Goal: Book appointment/travel/reservation

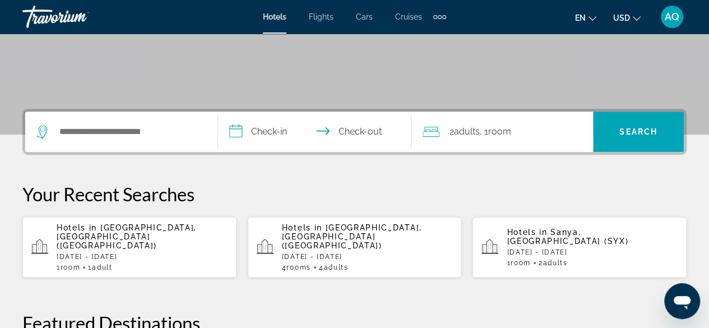
scroll to position [202, 0]
click at [140, 140] on div "Search widget" at bounding box center [121, 131] width 170 height 40
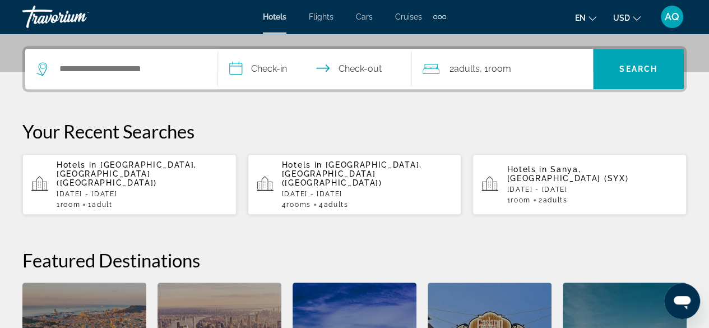
scroll to position [273, 0]
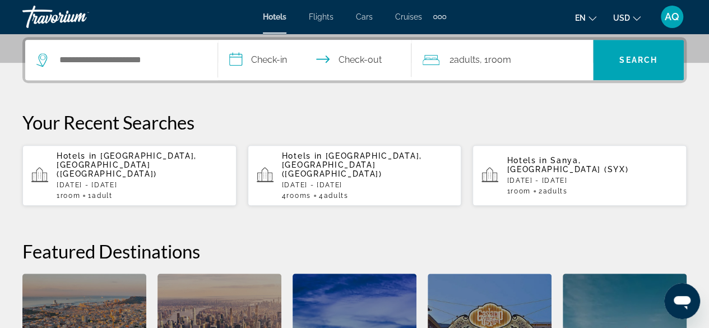
click at [114, 71] on div "Search widget" at bounding box center [121, 60] width 170 height 40
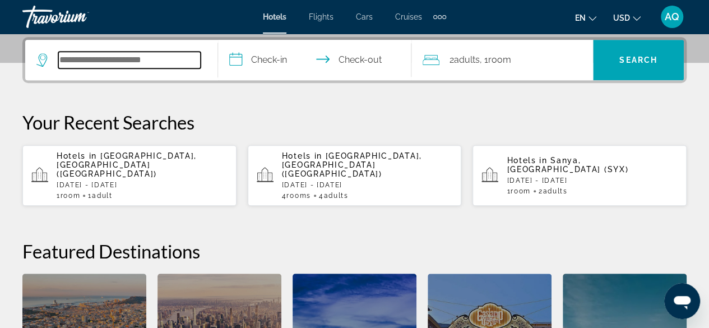
click at [98, 57] on input "Search hotel destination" at bounding box center [129, 60] width 142 height 17
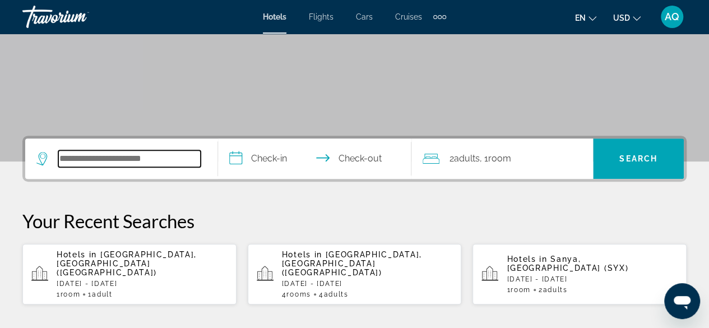
scroll to position [174, 0]
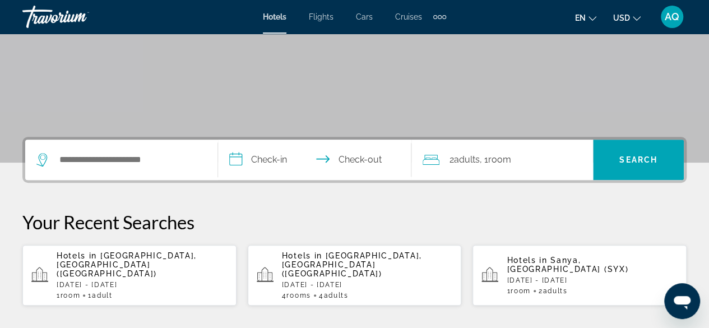
click at [191, 291] on div "1 Room rooms 1 Adult Adults" at bounding box center [142, 295] width 171 height 8
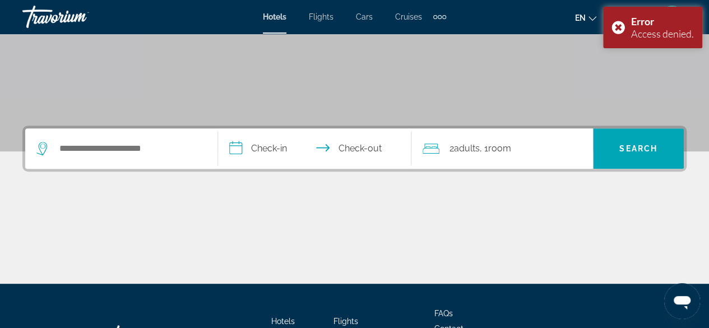
scroll to position [185, 0]
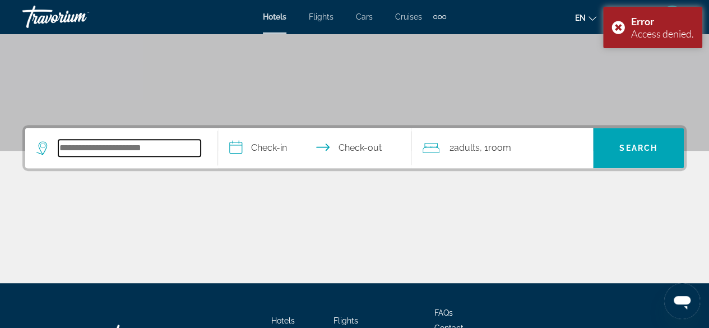
click at [123, 142] on input "Search hotel destination" at bounding box center [129, 148] width 142 height 17
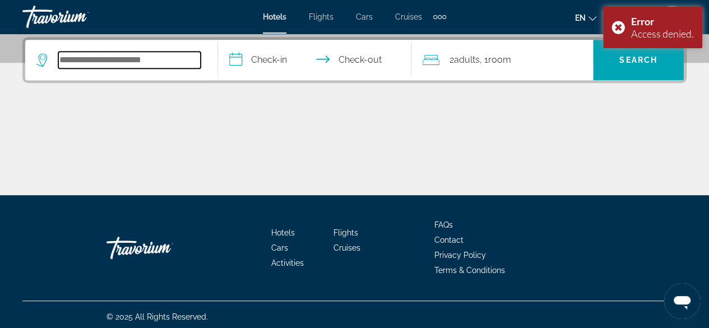
scroll to position [273, 0]
click at [72, 59] on input "Search hotel destination" at bounding box center [129, 60] width 142 height 17
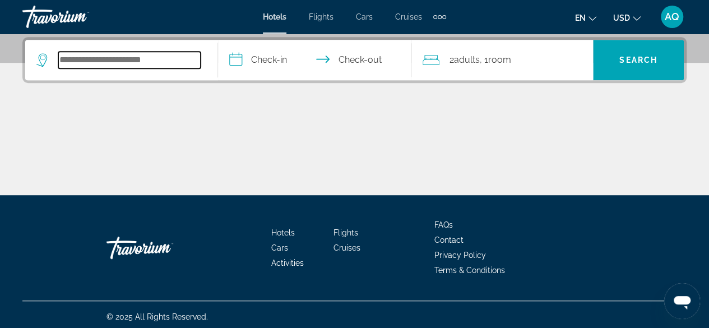
click at [72, 59] on input "Search hotel destination" at bounding box center [129, 60] width 142 height 17
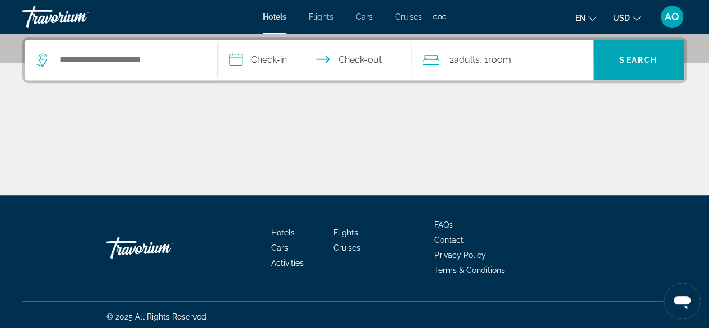
click at [48, 57] on icon "Search widget" at bounding box center [42, 59] width 13 height 13
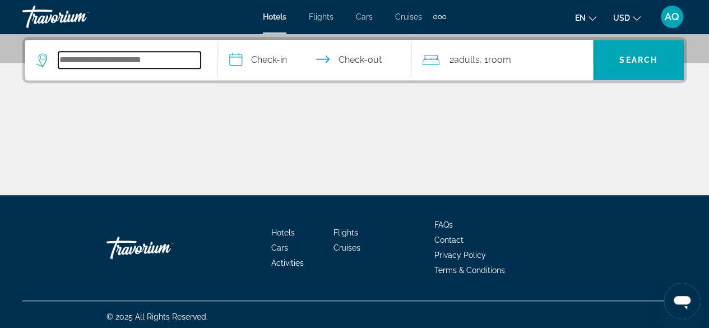
click at [91, 59] on input "Search hotel destination" at bounding box center [129, 60] width 142 height 17
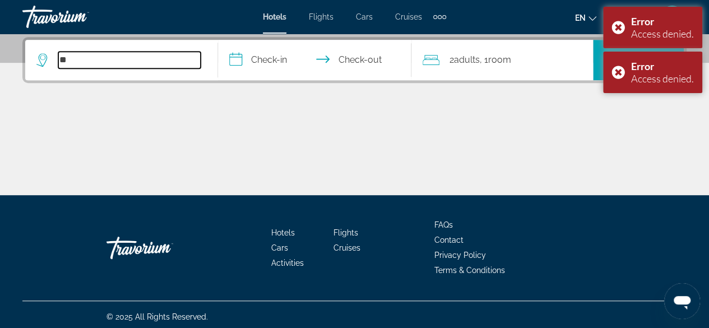
type input "*"
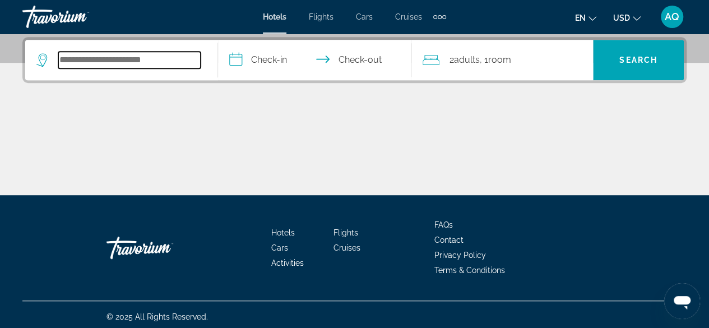
click at [125, 54] on input "Search hotel destination" at bounding box center [129, 60] width 142 height 17
type input "*******"
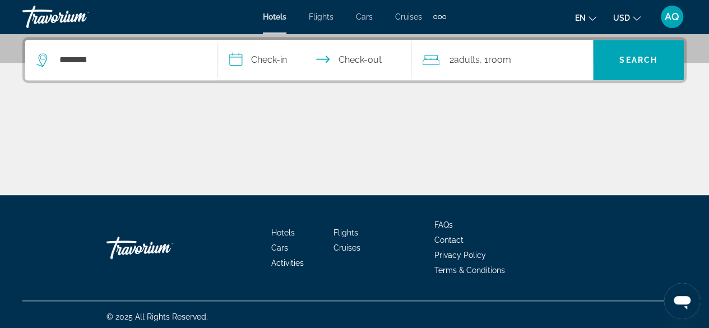
click at [285, 57] on input "**********" at bounding box center [316, 62] width 197 height 44
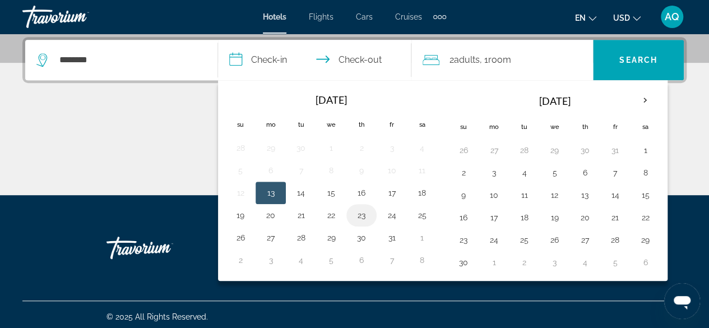
click at [356, 207] on button "23" at bounding box center [361, 215] width 18 height 16
click at [383, 208] on button "24" at bounding box center [392, 215] width 18 height 16
type input "**********"
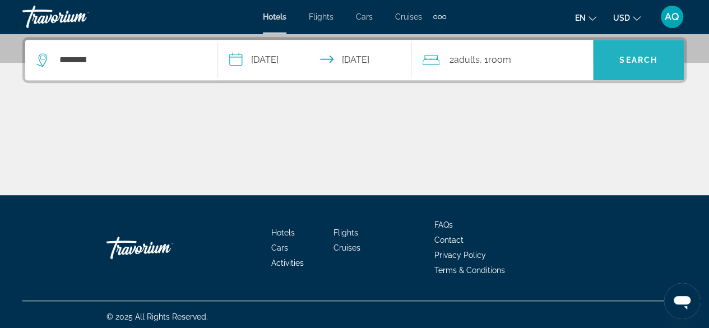
click at [623, 48] on span "Search" at bounding box center [638, 60] width 91 height 27
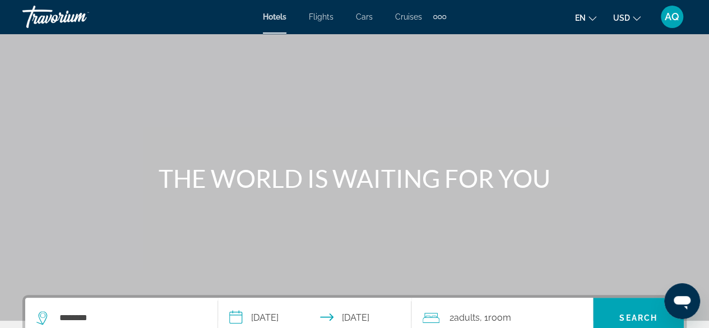
scroll to position [0, 0]
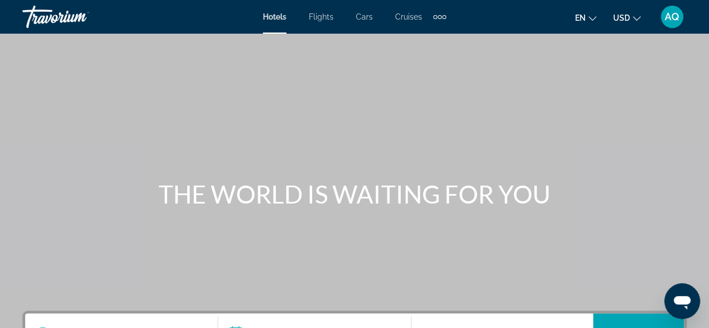
click at [629, 18] on span "USD" at bounding box center [621, 17] width 17 height 9
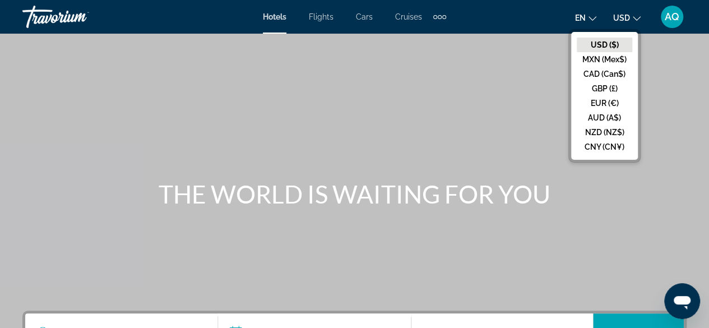
click at [629, 18] on span "USD" at bounding box center [621, 17] width 17 height 9
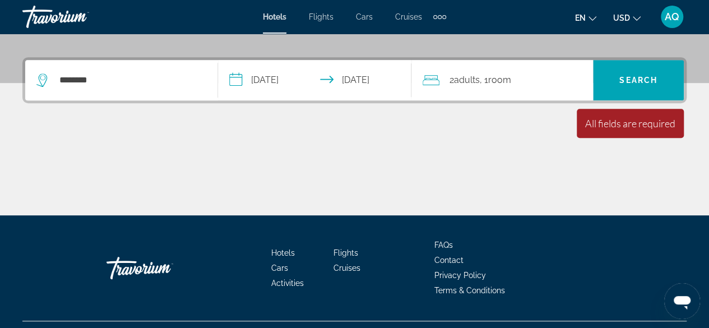
scroll to position [277, 0]
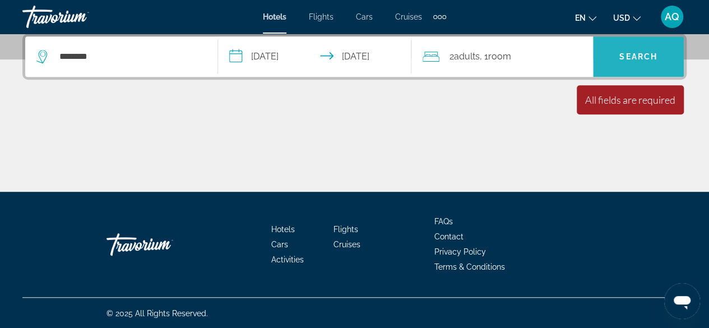
click at [640, 62] on span "Search" at bounding box center [638, 56] width 91 height 27
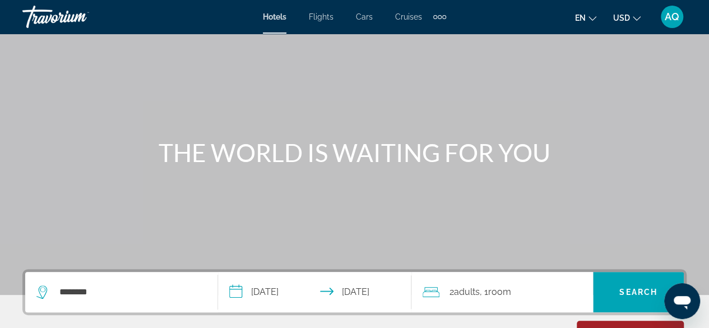
scroll to position [0, 0]
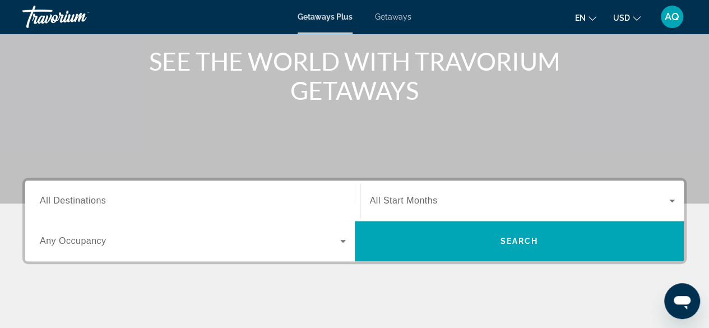
scroll to position [173, 0]
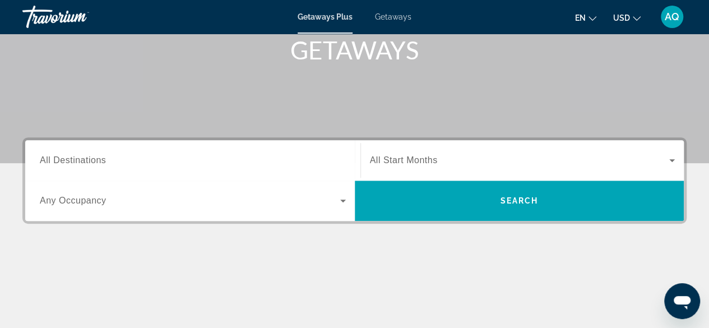
click at [146, 147] on div "Search widget" at bounding box center [193, 161] width 306 height 32
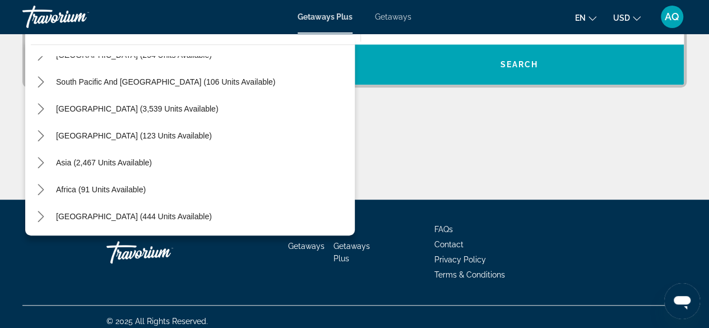
scroll to position [314, 0]
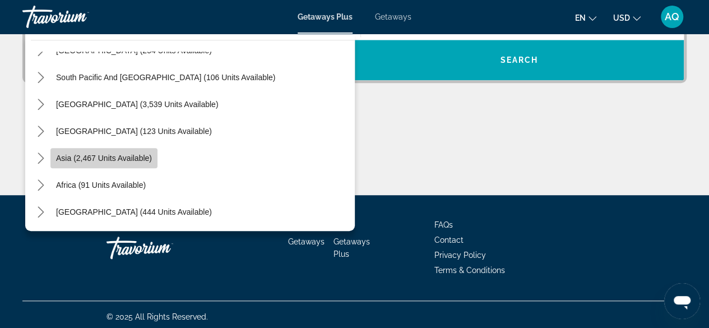
click at [106, 167] on span "Select destination: Asia (2,467 units available)" at bounding box center [103, 158] width 107 height 27
type input "**********"
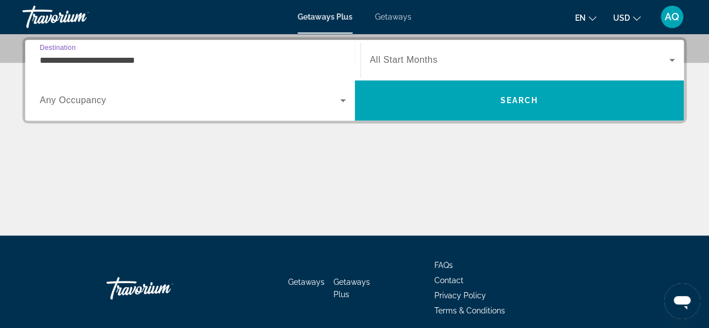
scroll to position [226, 0]
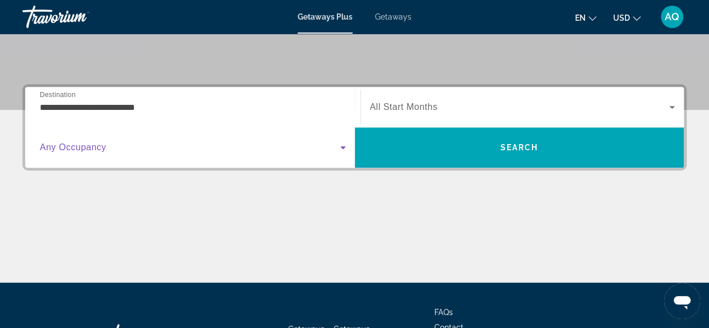
click at [341, 151] on icon "Search widget" at bounding box center [342, 147] width 13 height 13
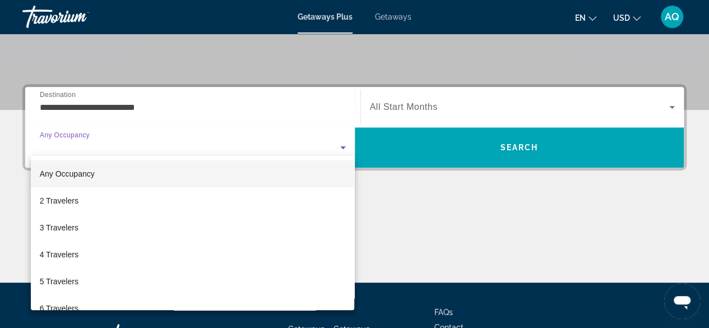
scroll to position [273, 0]
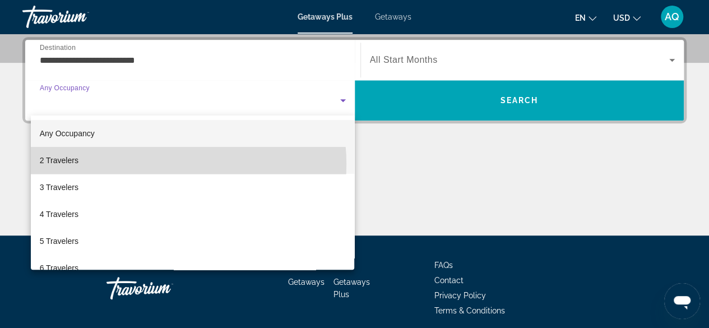
click at [147, 164] on mat-option "2 Travelers" at bounding box center [193, 160] width 324 height 27
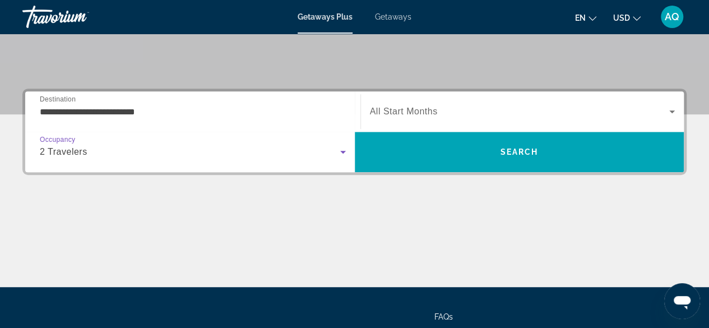
scroll to position [221, 0]
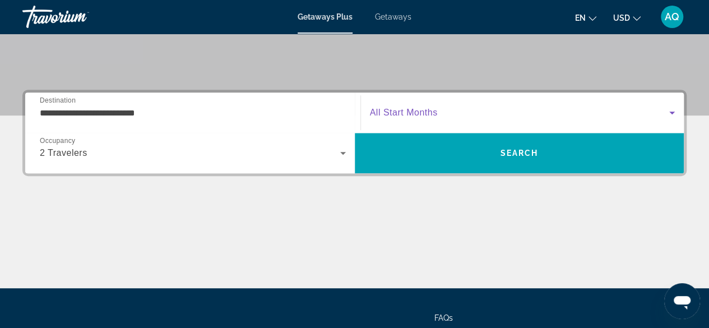
click at [542, 114] on span "Search widget" at bounding box center [520, 112] width 300 height 13
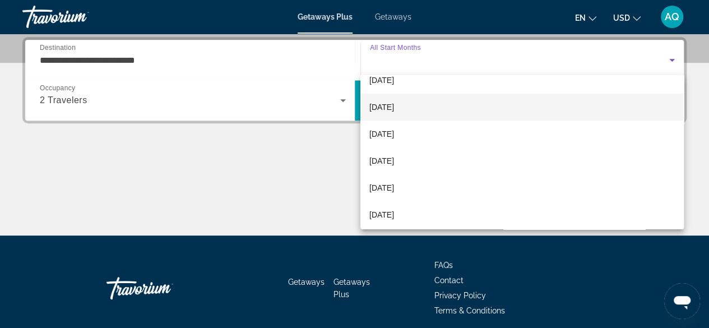
scroll to position [94, 0]
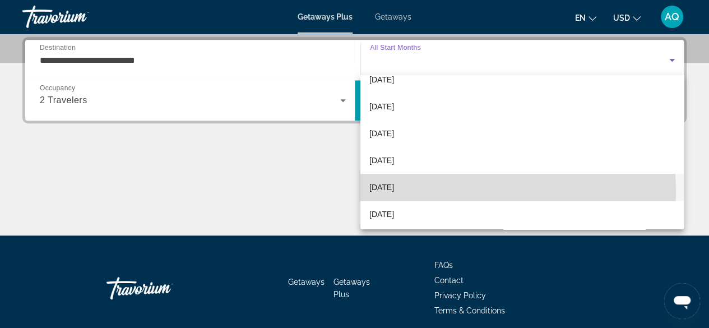
click at [483, 191] on mat-option "2026年4月" at bounding box center [521, 187] width 323 height 27
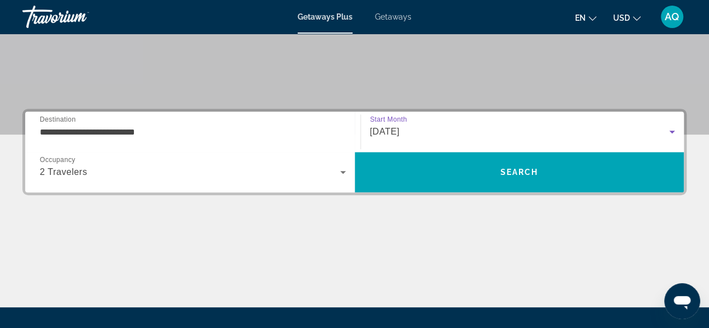
scroll to position [202, 0]
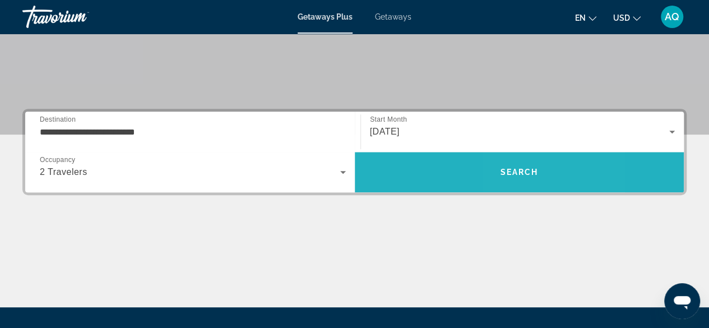
click at [512, 174] on span "Search" at bounding box center [519, 172] width 38 height 9
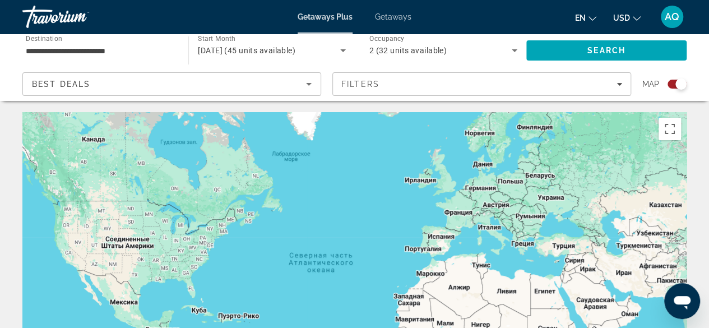
click at [397, 21] on span "Getaways" at bounding box center [393, 16] width 36 height 9
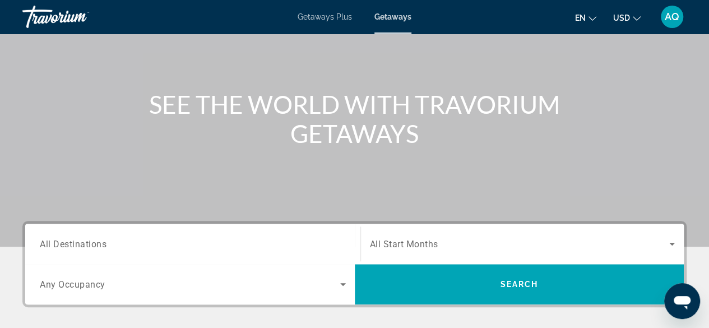
scroll to position [91, 0]
